Goal: Communication & Community: Answer question/provide support

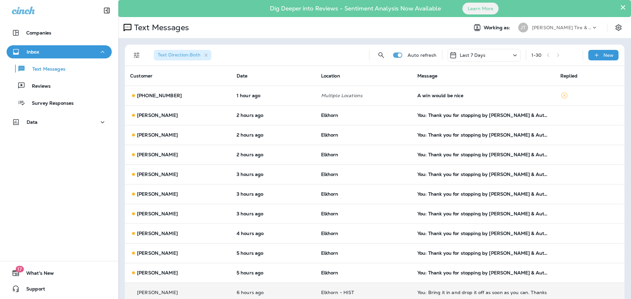
click at [370, 292] on p "Elkhorn - HIST" at bounding box center [364, 292] width 86 height 5
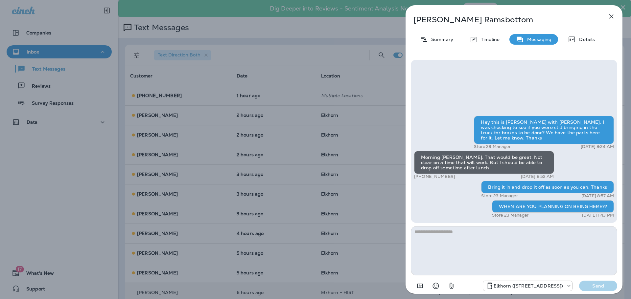
click at [474, 239] on textarea at bounding box center [514, 250] width 206 height 49
type textarea "**********"
click at [595, 287] on p "Send" at bounding box center [598, 286] width 28 height 6
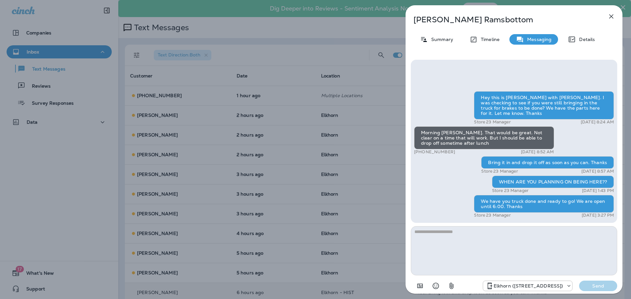
click at [611, 15] on icon "button" at bounding box center [611, 16] width 8 height 8
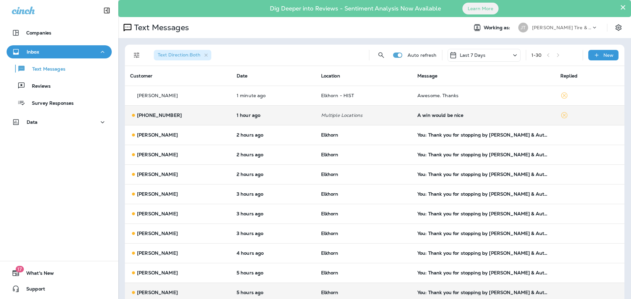
click at [560, 115] on icon at bounding box center [564, 115] width 8 height 8
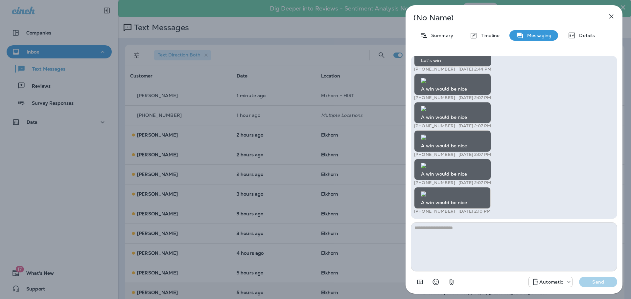
click at [612, 18] on icon "button" at bounding box center [611, 16] width 8 height 8
